Goal: Communication & Community: Share content

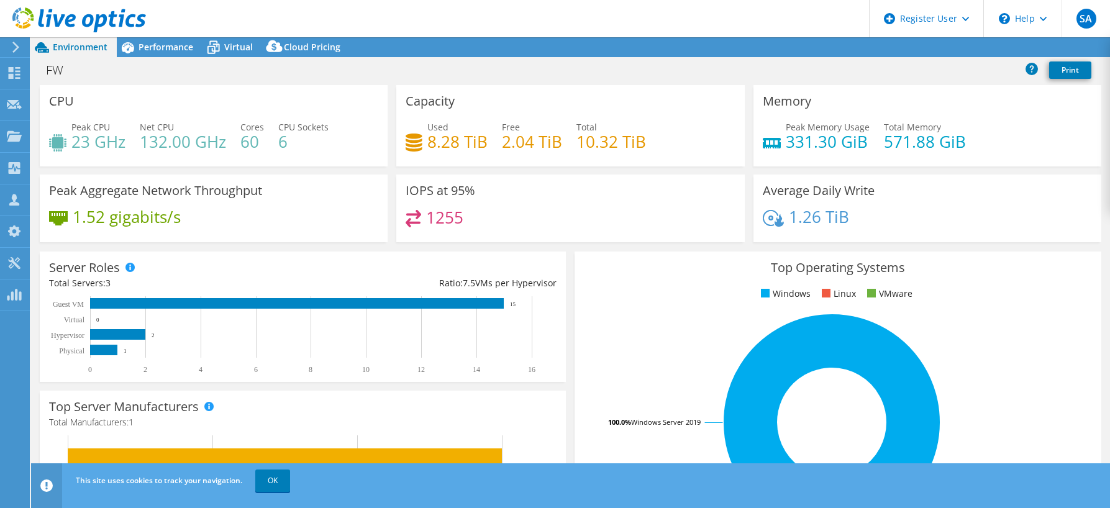
select select "USD"
click at [169, 47] on span "Performance" at bounding box center [165, 47] width 55 height 12
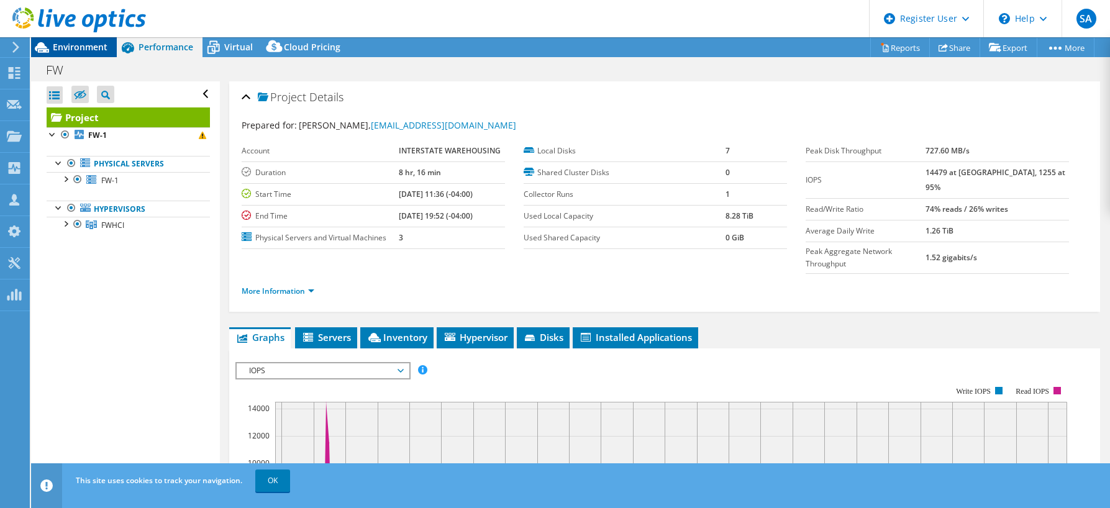
click at [69, 45] on span "Environment" at bounding box center [80, 47] width 55 height 12
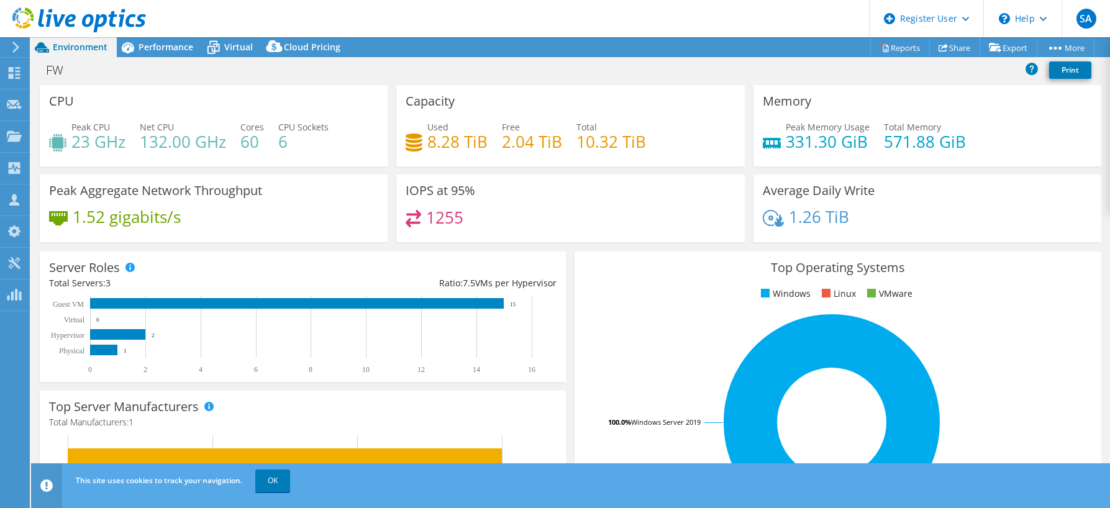
click at [346, 192] on div "Peak Aggregate Network Throughput 1.52 gigabits/s" at bounding box center [214, 208] width 348 height 68
click at [273, 492] on div "This site uses cookies to track your navigation. OK" at bounding box center [593, 480] width 1041 height 35
click at [281, 477] on link "OK" at bounding box center [272, 480] width 35 height 22
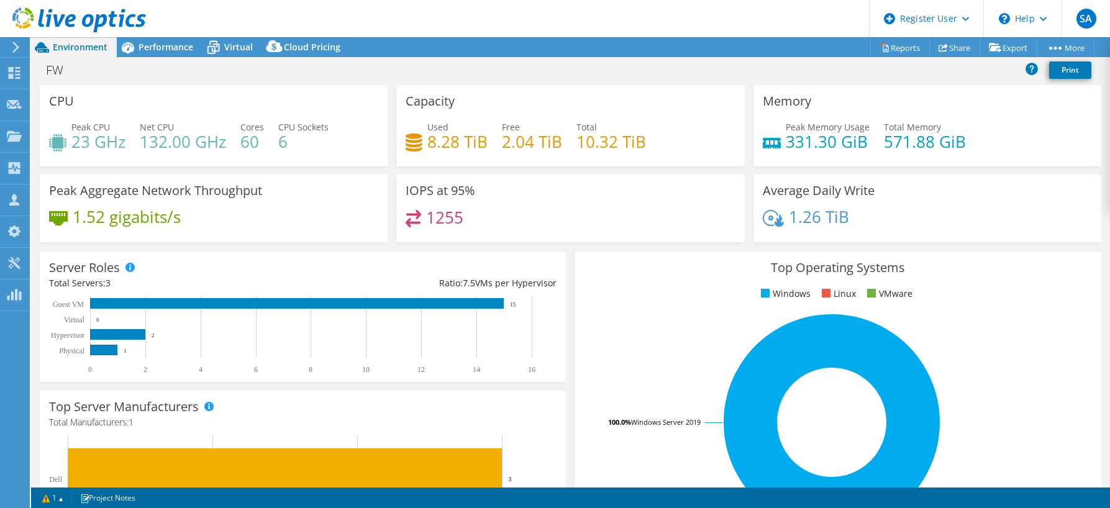
click at [947, 209] on div "Average Daily Write 1.26 TiB" at bounding box center [927, 208] width 348 height 68
click at [940, 45] on icon at bounding box center [942, 47] width 9 height 9
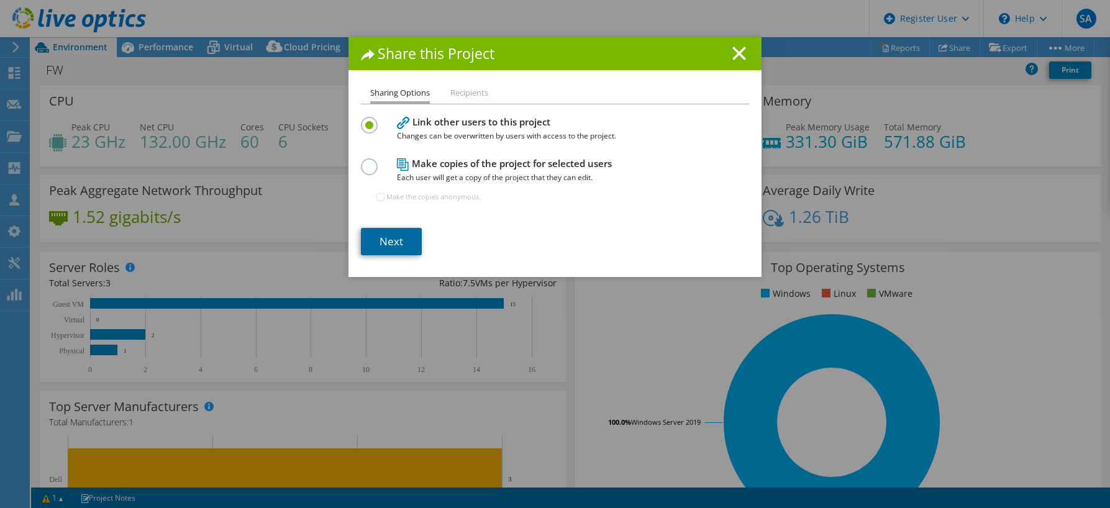
click at [400, 239] on link "Next" at bounding box center [391, 241] width 61 height 27
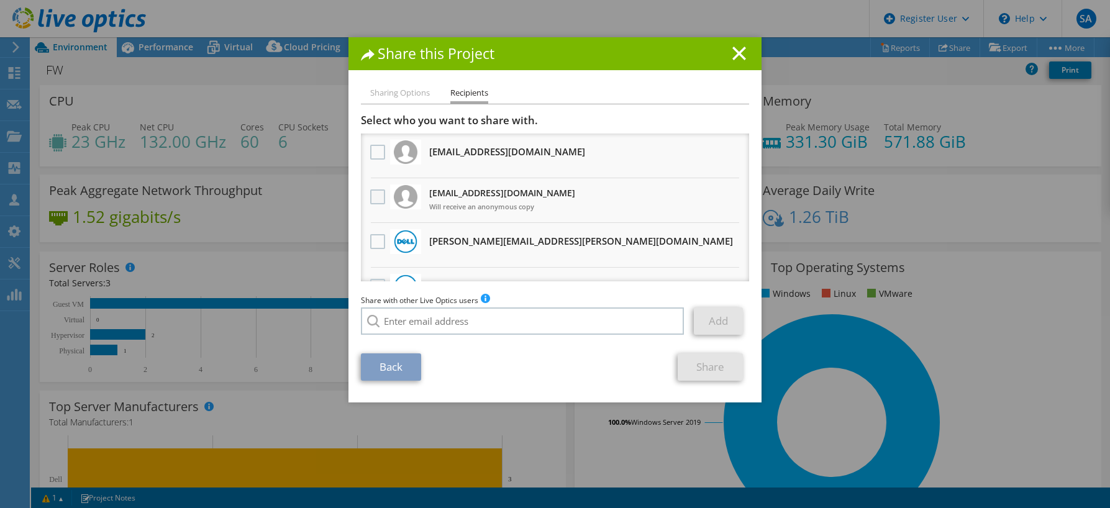
click at [371, 194] on label at bounding box center [379, 196] width 18 height 15
click at [0, 0] on input "checkbox" at bounding box center [0, 0] width 0 height 0
click at [712, 377] on link "Share" at bounding box center [709, 366] width 65 height 27
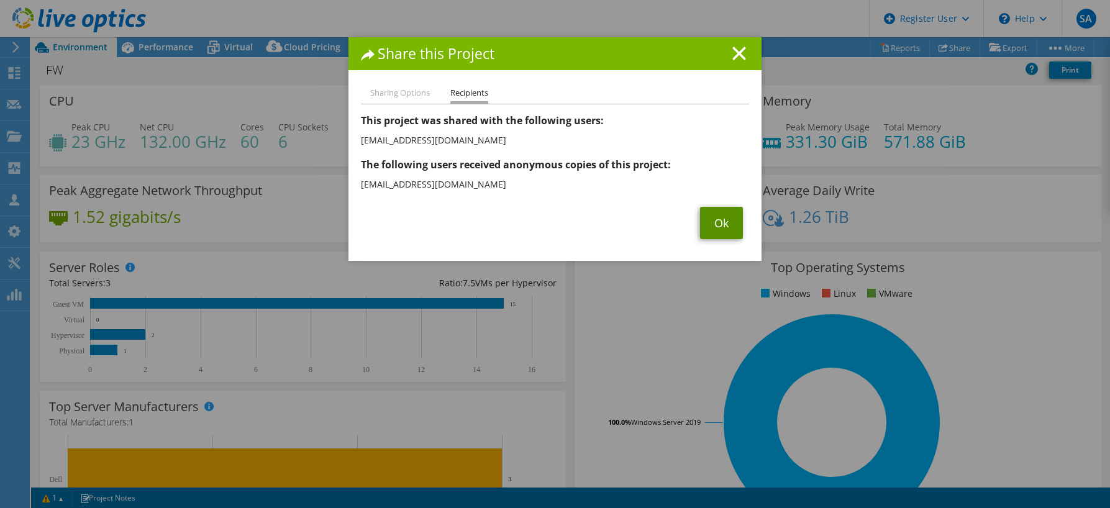
click at [715, 220] on link "Ok" at bounding box center [721, 223] width 43 height 32
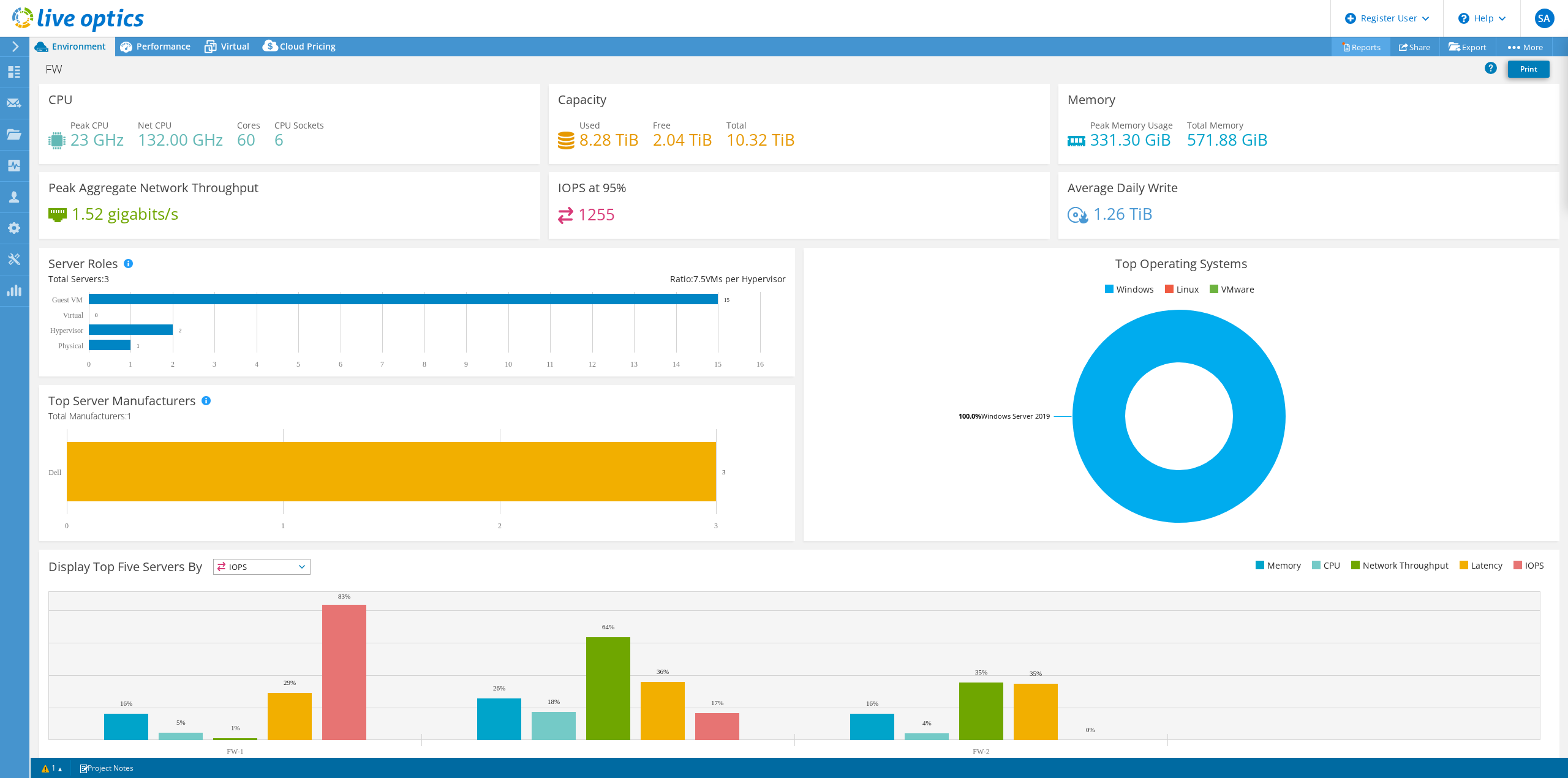
click at [1094, 51] on icon at bounding box center [1346, 47] width 6 height 7
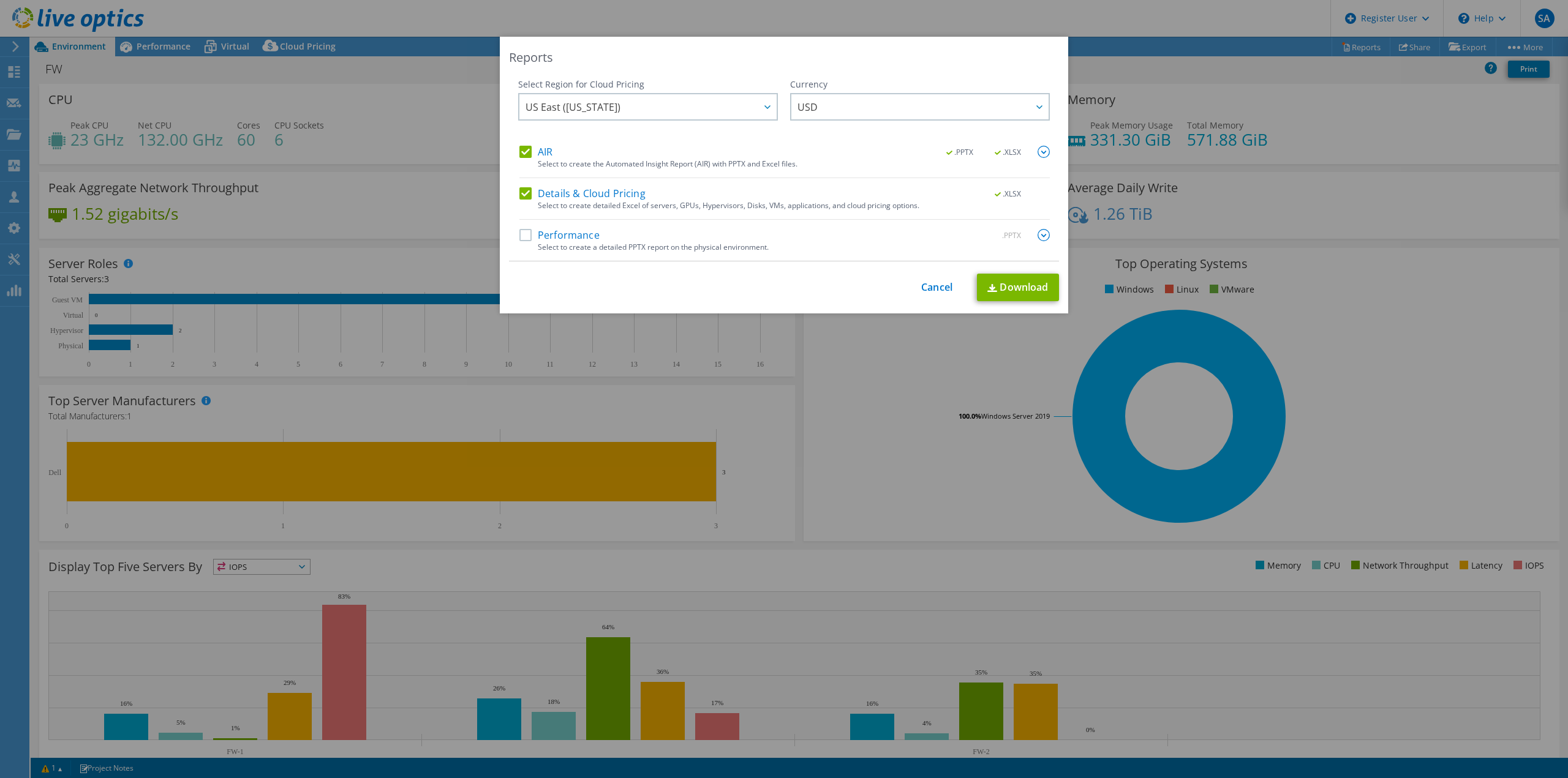
click at [520, 238] on label "Performance" at bounding box center [559, 235] width 80 height 12
click at [0, 0] on input "Performance" at bounding box center [0, 0] width 0 height 0
click at [1016, 287] on link "Download" at bounding box center [1017, 288] width 82 height 28
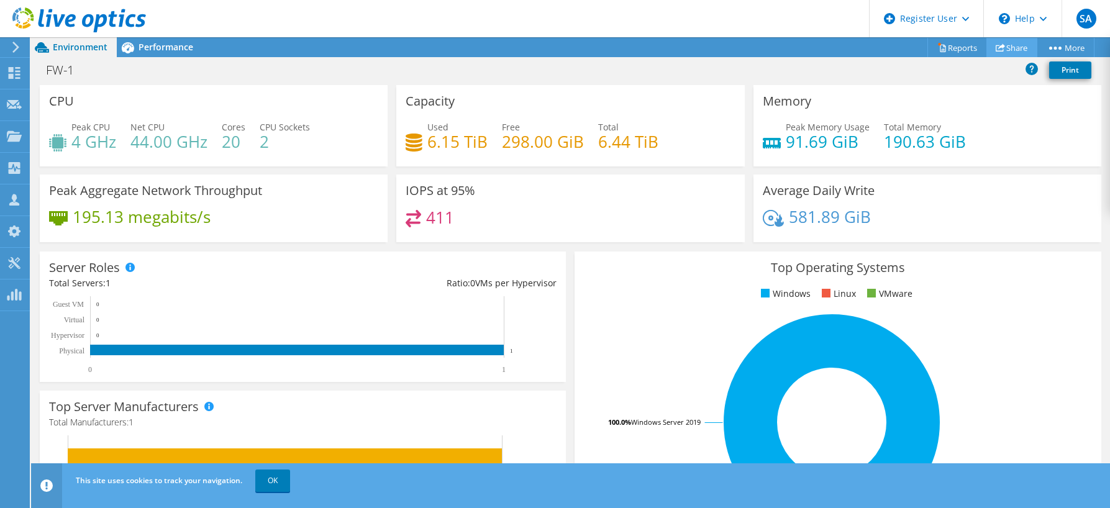
click at [1000, 48] on link "Share" at bounding box center [1011, 47] width 51 height 19
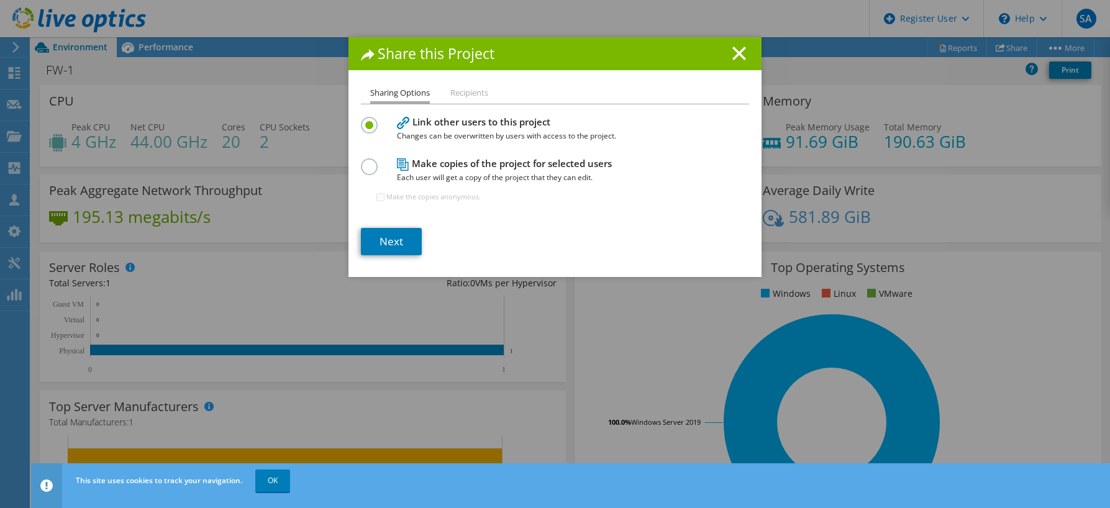
click at [454, 96] on li "Recipients" at bounding box center [469, 94] width 38 height 16
click at [361, 166] on div at bounding box center [372, 165] width 22 height 14
click at [460, 98] on li "Recipients" at bounding box center [469, 94] width 38 height 16
click at [389, 240] on link "Next" at bounding box center [391, 241] width 61 height 27
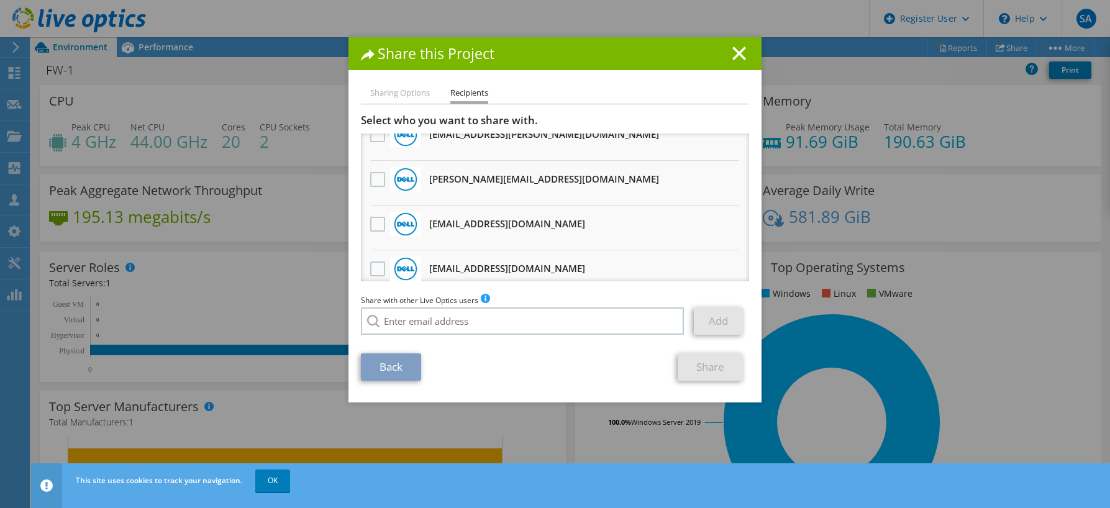
scroll to position [248, 0]
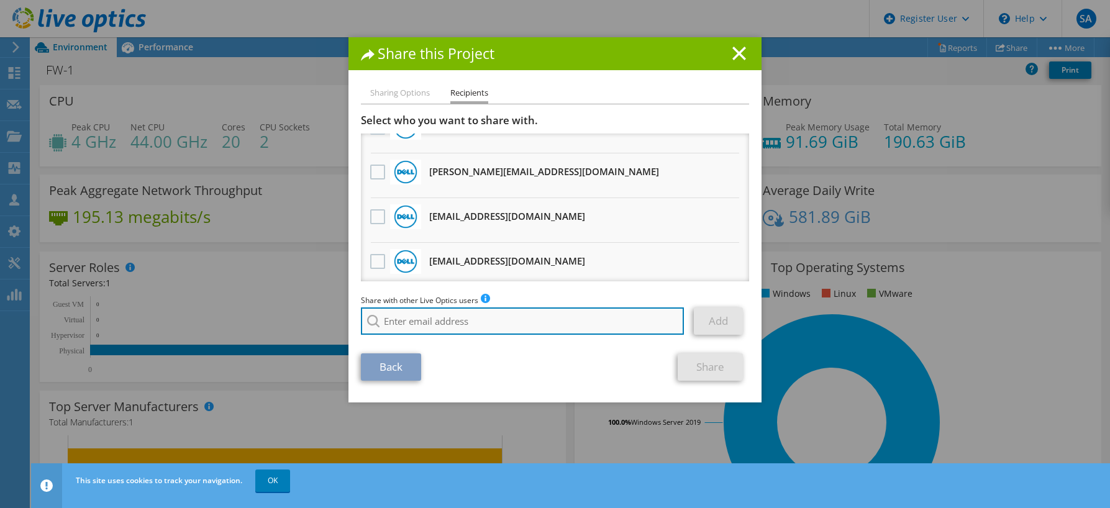
click at [468, 312] on input "search" at bounding box center [522, 320] width 323 height 27
type input "g"
click at [475, 335] on input "search" at bounding box center [522, 320] width 323 height 27
paste input "[EMAIL_ADDRESS][DOMAIN_NAME]"
type input "[EMAIL_ADDRESS][DOMAIN_NAME]"
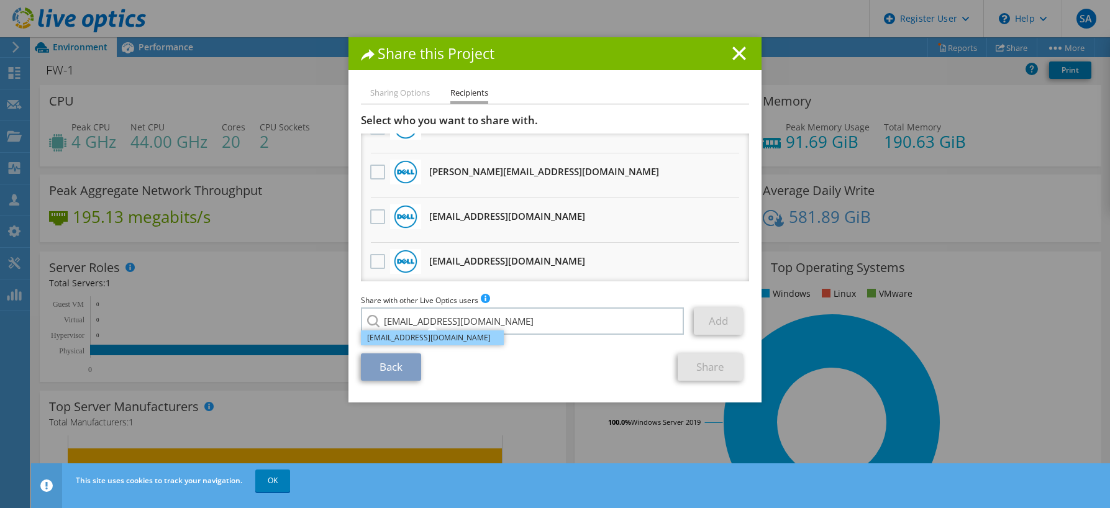
click at [446, 338] on li "[EMAIL_ADDRESS][DOMAIN_NAME]" at bounding box center [432, 337] width 143 height 15
click at [709, 332] on link "Add" at bounding box center [718, 320] width 49 height 27
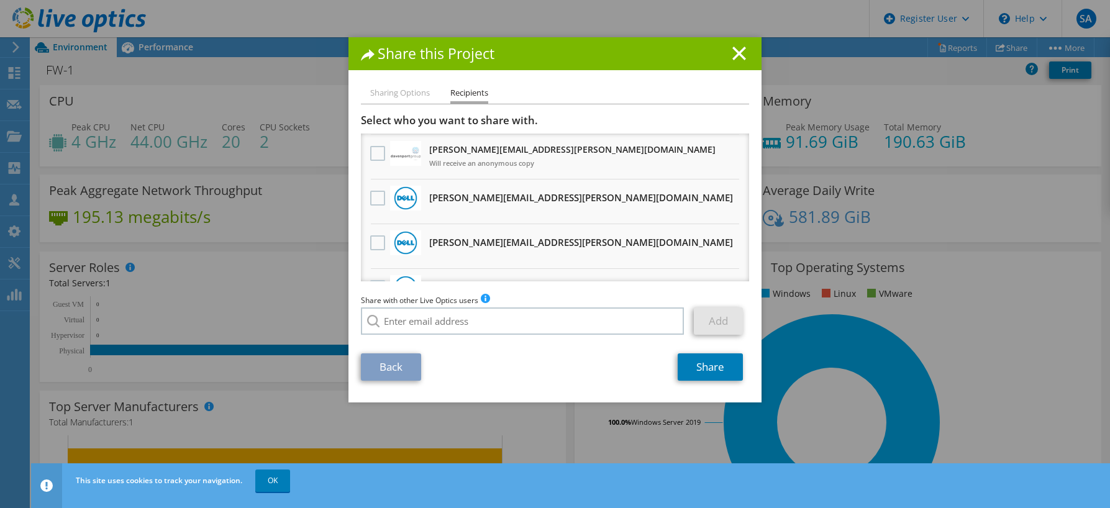
scroll to position [0, 0]
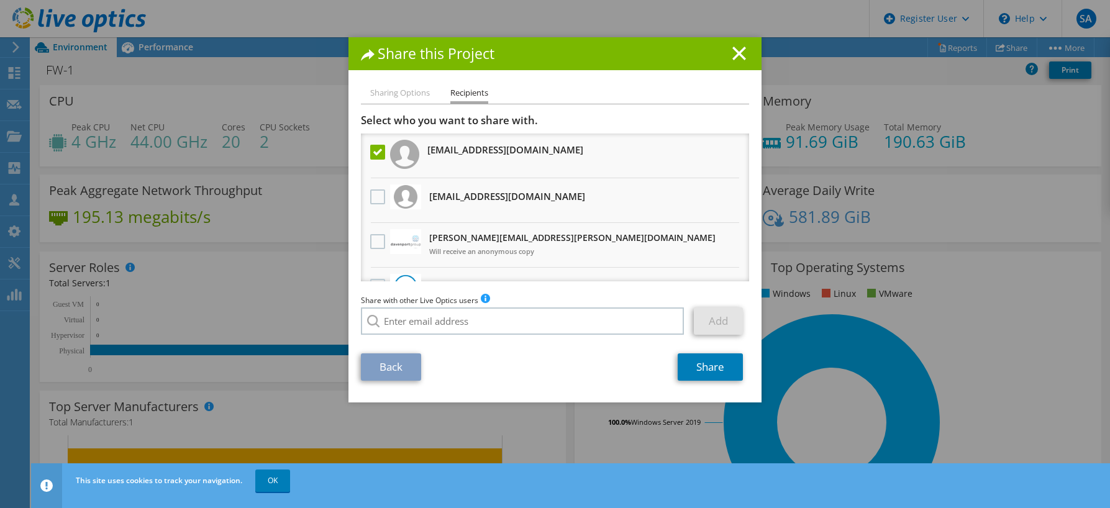
click at [440, 98] on ul "Sharing Options Recipients" at bounding box center [555, 95] width 388 height 18
click at [391, 96] on li "Sharing Options" at bounding box center [400, 94] width 60 height 16
click at [742, 48] on h1 "Share this Project" at bounding box center [555, 54] width 388 height 14
click at [732, 53] on icon at bounding box center [739, 54] width 14 height 14
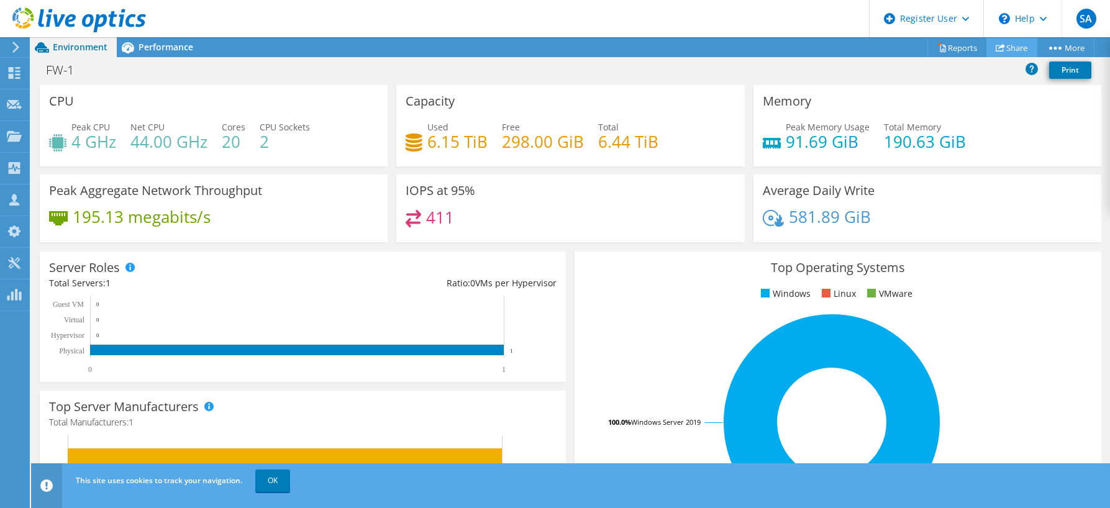
click at [1000, 44] on link "Share" at bounding box center [1011, 47] width 51 height 19
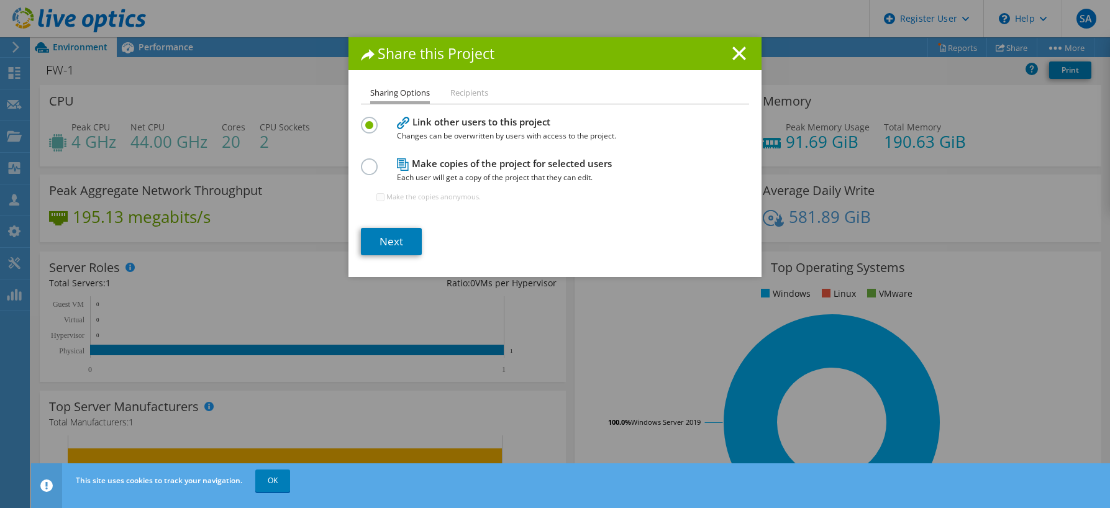
click at [386, 91] on li "Sharing Options" at bounding box center [400, 95] width 60 height 18
click at [361, 161] on label at bounding box center [372, 159] width 22 height 3
click at [0, 0] on input "radio" at bounding box center [0, 0] width 0 height 0
click at [392, 242] on link "Next" at bounding box center [391, 241] width 61 height 27
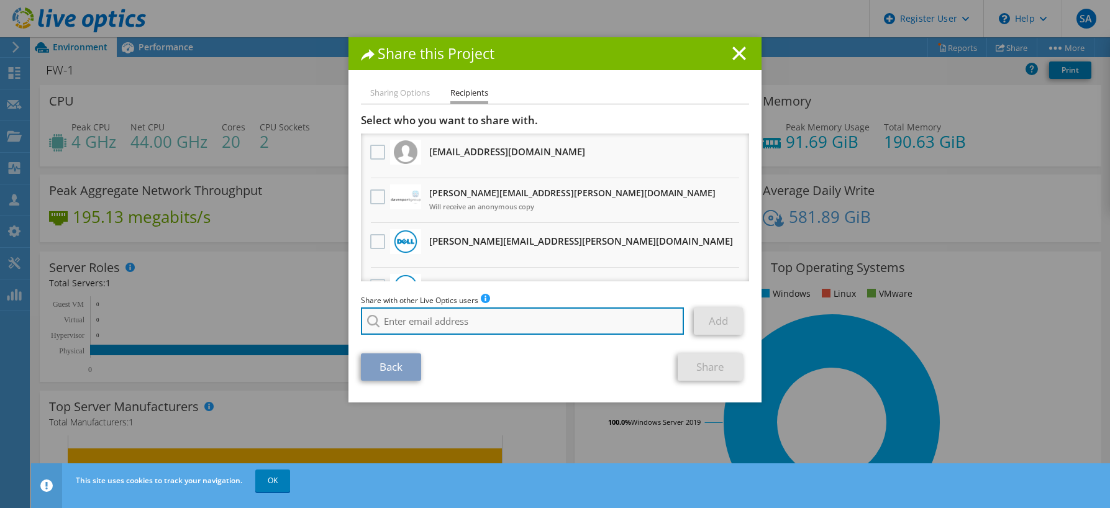
click at [479, 322] on input "search" at bounding box center [522, 320] width 323 height 27
paste input "[EMAIL_ADDRESS][DOMAIN_NAME]"
type input "[EMAIL_ADDRESS][DOMAIN_NAME]"
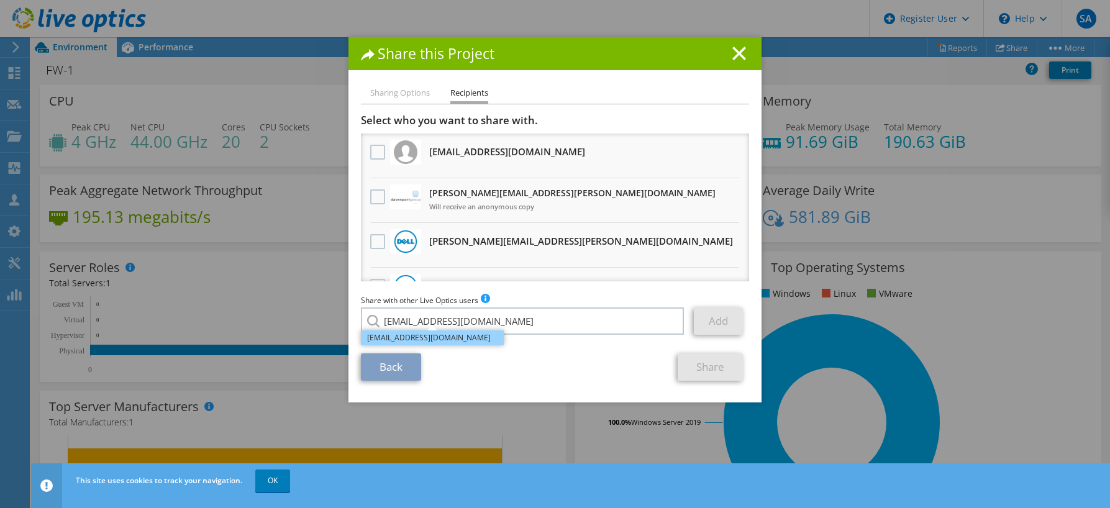
click at [440, 341] on li "[EMAIL_ADDRESS][DOMAIN_NAME]" at bounding box center [432, 337] width 143 height 15
click at [700, 321] on link "Add" at bounding box center [718, 320] width 49 height 27
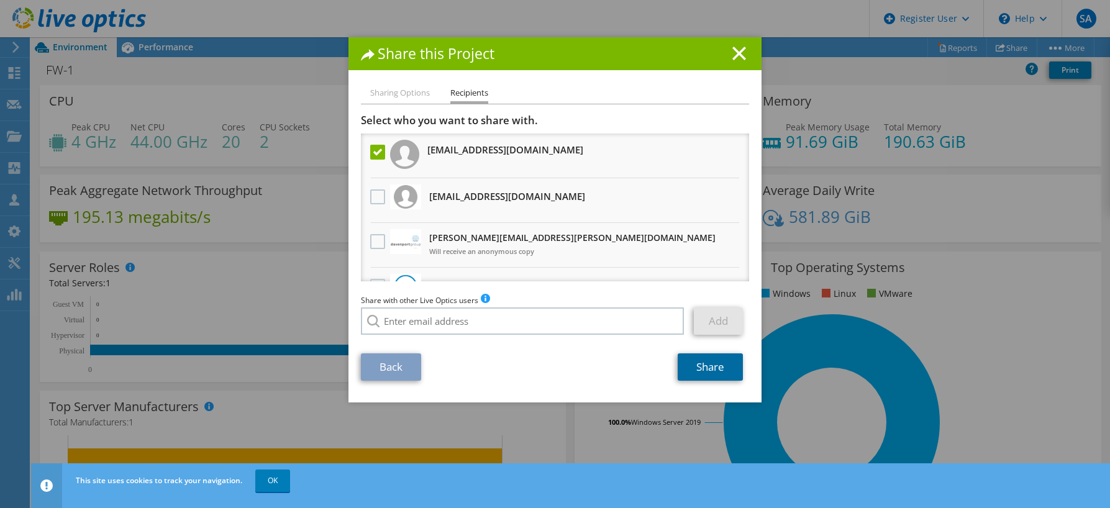
click at [700, 366] on link "Share" at bounding box center [709, 366] width 65 height 27
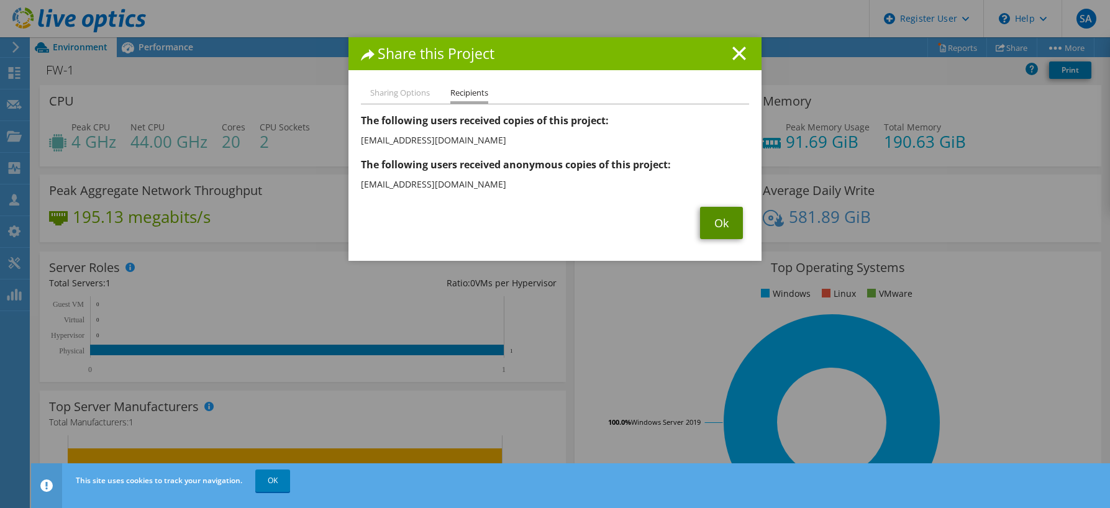
click at [719, 224] on link "Ok" at bounding box center [721, 223] width 43 height 32
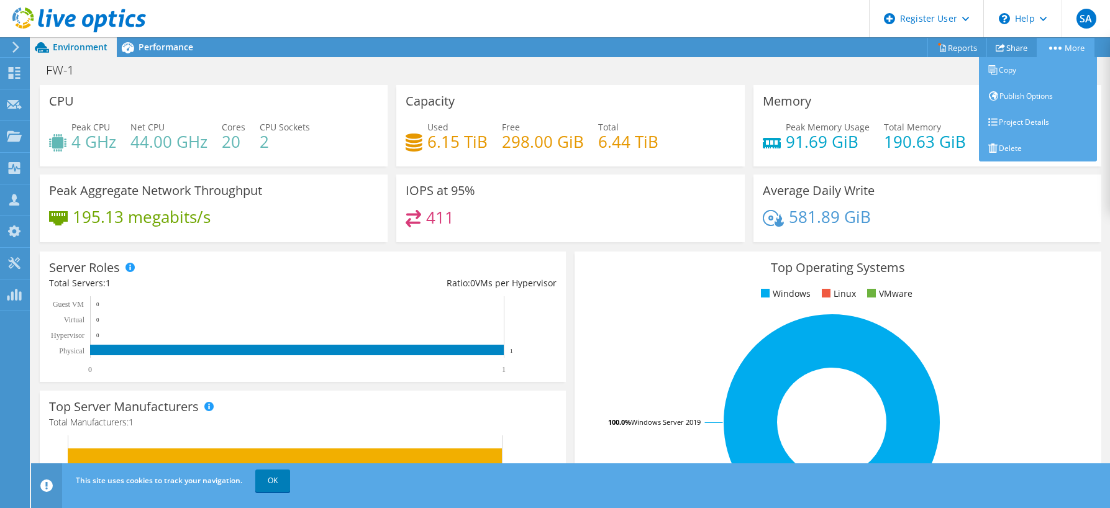
click at [1057, 45] on link "More" at bounding box center [1065, 47] width 58 height 19
click at [1007, 70] on link "Copy" at bounding box center [1038, 70] width 118 height 26
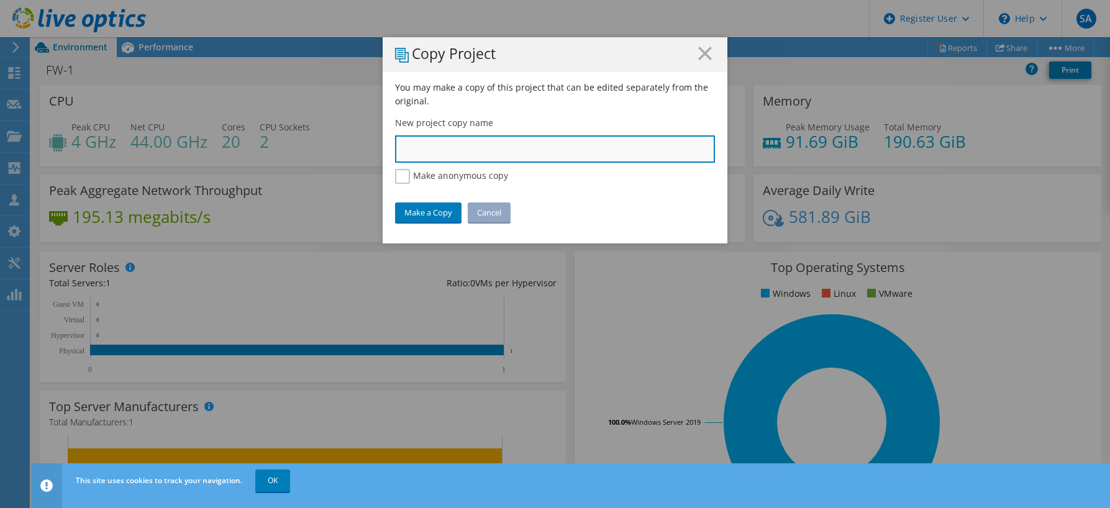
click at [444, 147] on input "text" at bounding box center [555, 148] width 320 height 27
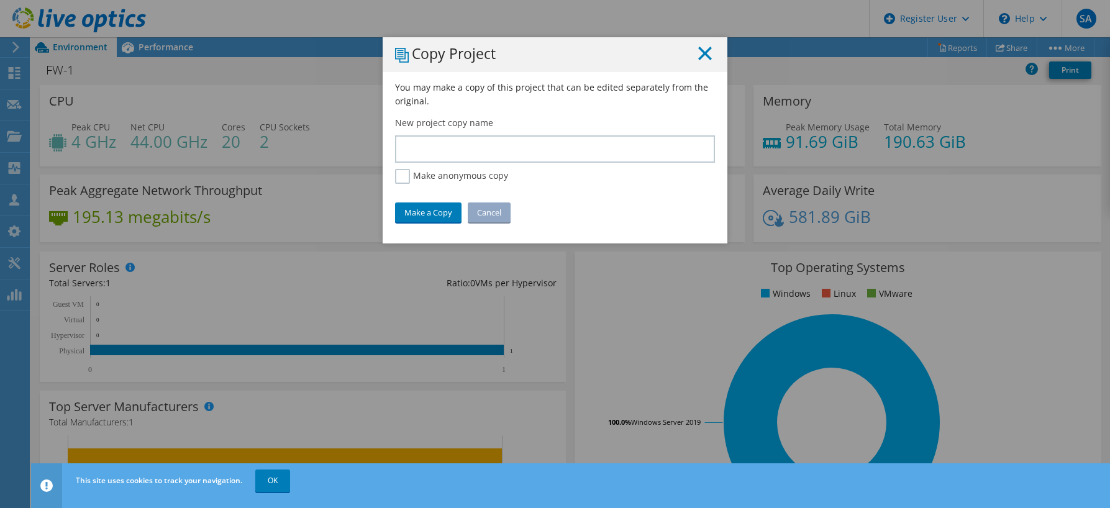
click at [700, 52] on icon at bounding box center [705, 54] width 14 height 14
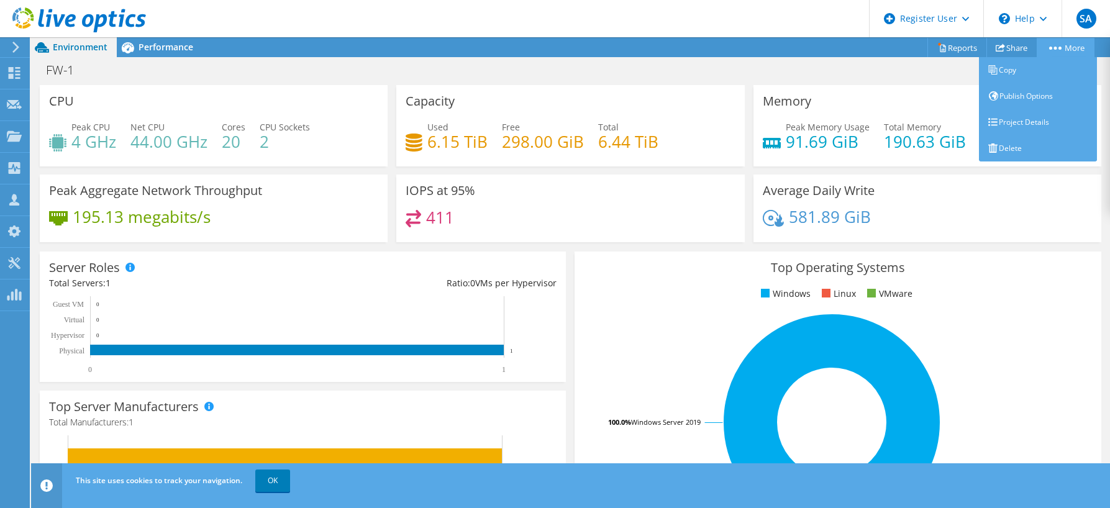
click at [1061, 49] on link "More" at bounding box center [1065, 47] width 58 height 19
click at [1024, 117] on link "Project Details" at bounding box center [1038, 122] width 118 height 26
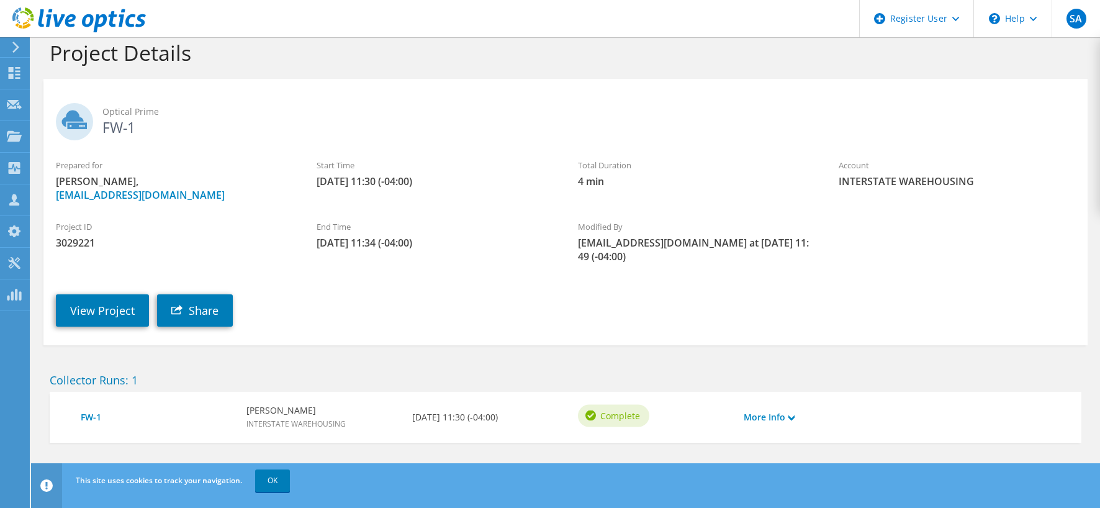
scroll to position [27, 0]
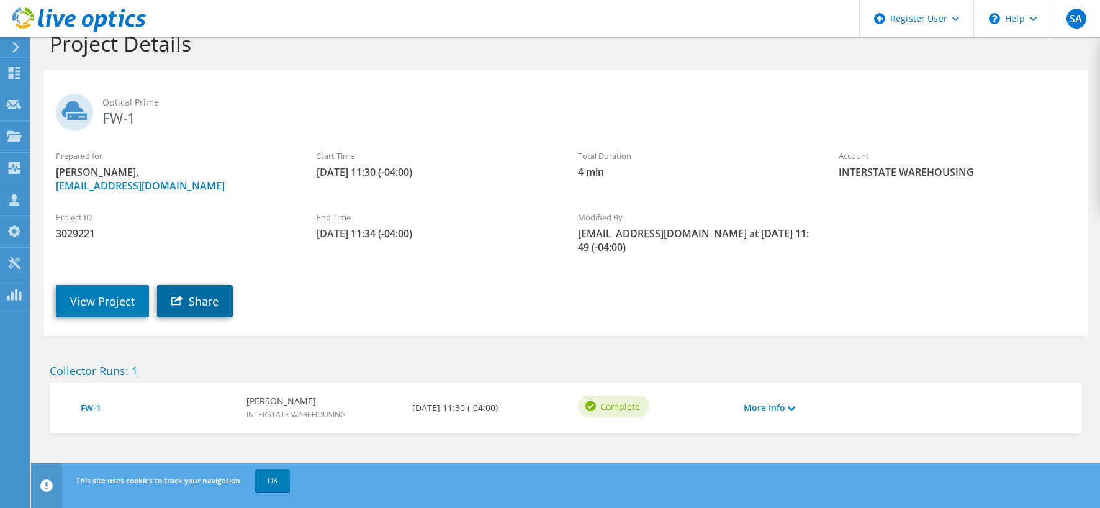
click at [197, 312] on link "Share" at bounding box center [195, 301] width 76 height 32
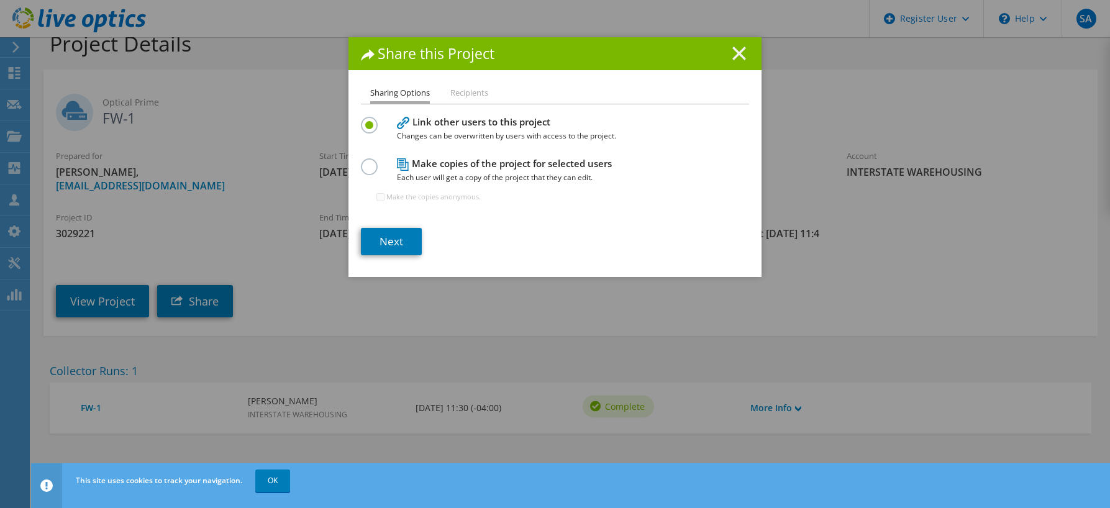
click at [740, 51] on icon at bounding box center [739, 54] width 14 height 14
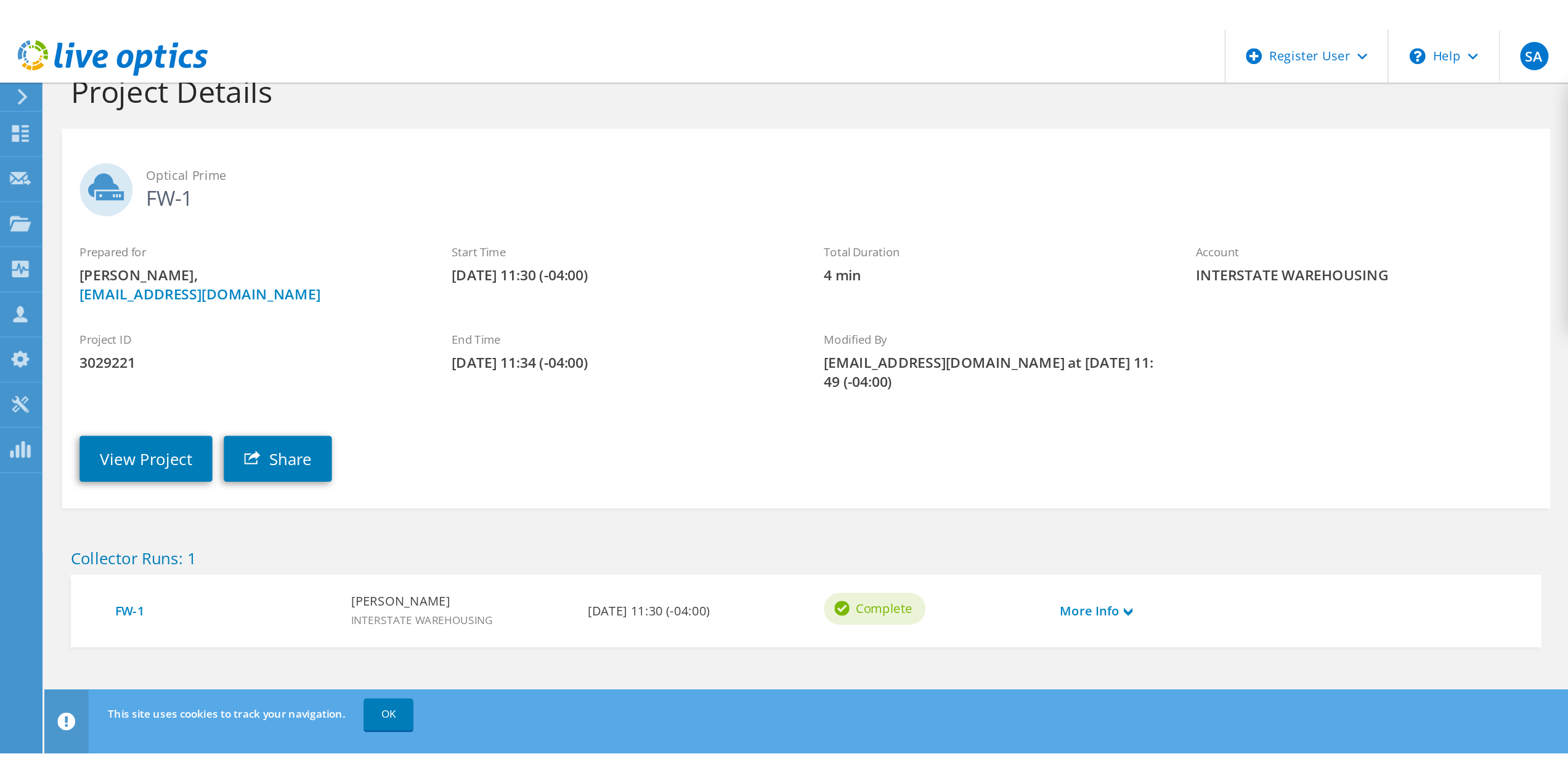
scroll to position [0, 0]
